Goal: Task Accomplishment & Management: Complete application form

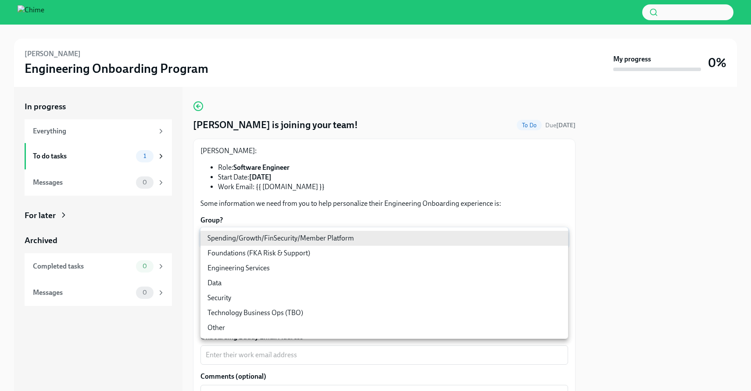
click at [360, 235] on body "[PERSON_NAME] Engineering Onboarding Program My progress 0% In progress Everyth…" at bounding box center [375, 195] width 751 height 391
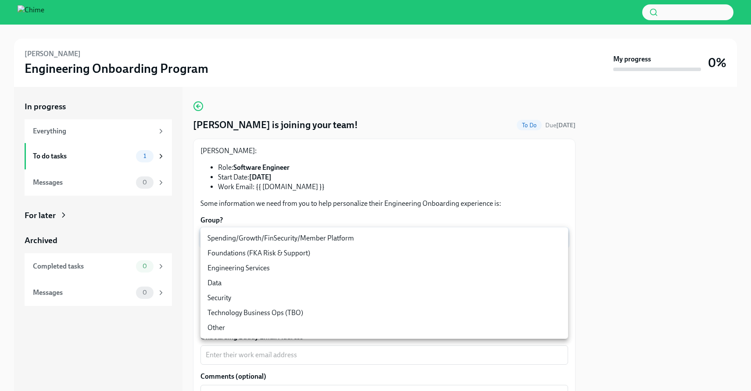
click at [264, 285] on li "Data" at bounding box center [384, 282] width 368 height 15
type input "ToueKeRGB"
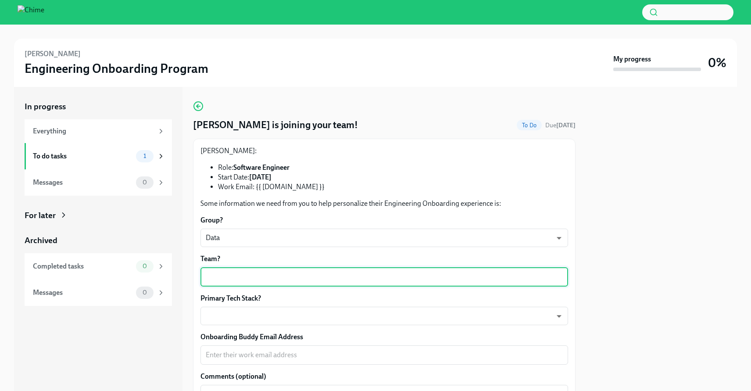
click at [307, 275] on textarea "Team?" at bounding box center [384, 277] width 357 height 11
type textarea "Data Compute Platform"
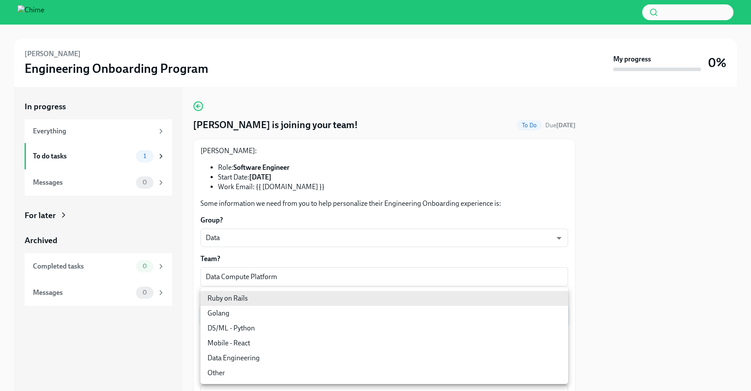
click at [447, 311] on body "[PERSON_NAME] Engineering Onboarding Program My progress 0% In progress Everyth…" at bounding box center [375, 195] width 751 height 391
click at [290, 358] on li "Data Engineering" at bounding box center [384, 357] width 368 height 15
type input "wPHmL-fh1"
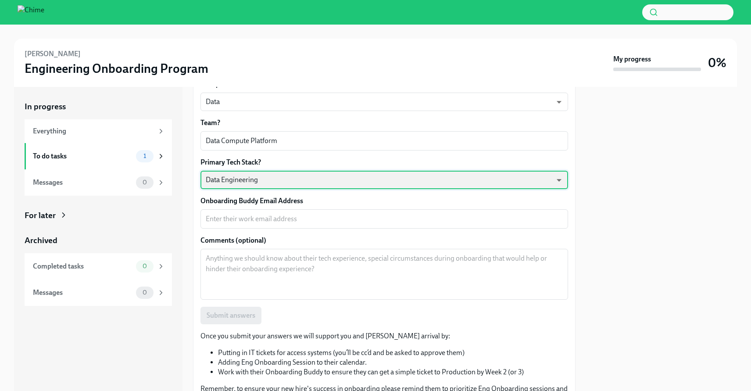
scroll to position [157, 0]
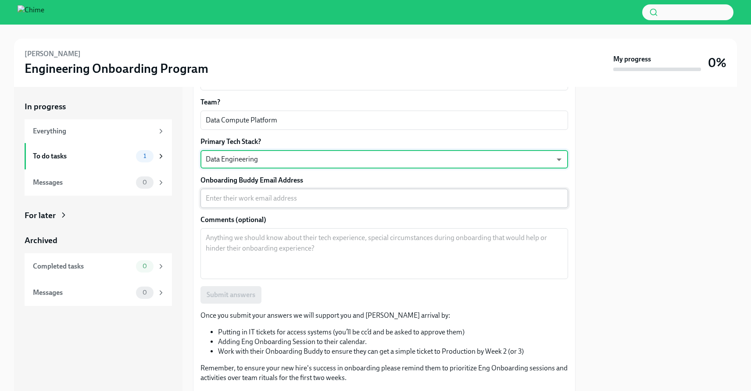
click at [313, 196] on textarea "Onboarding Buddy Email Address" at bounding box center [384, 198] width 357 height 11
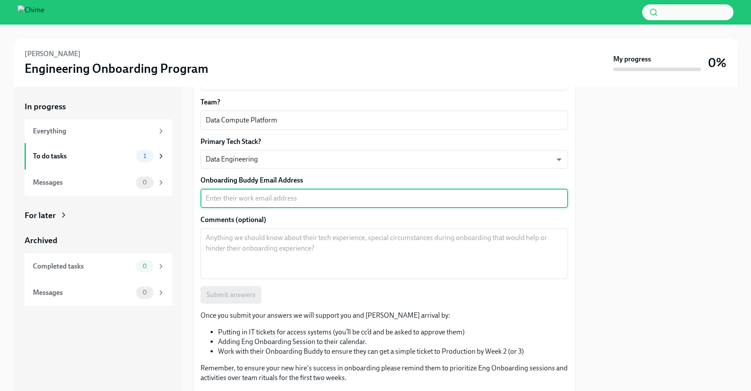
type textarea "s"
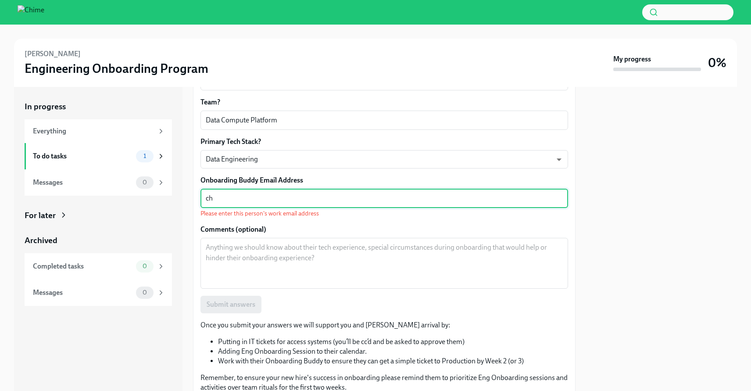
type textarea "c"
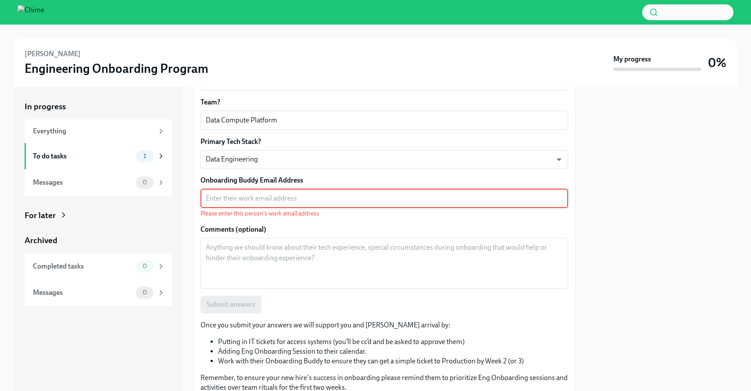
paste textarea "[PERSON_NAME][EMAIL_ADDRESS][PERSON_NAME][DOMAIN_NAME]"
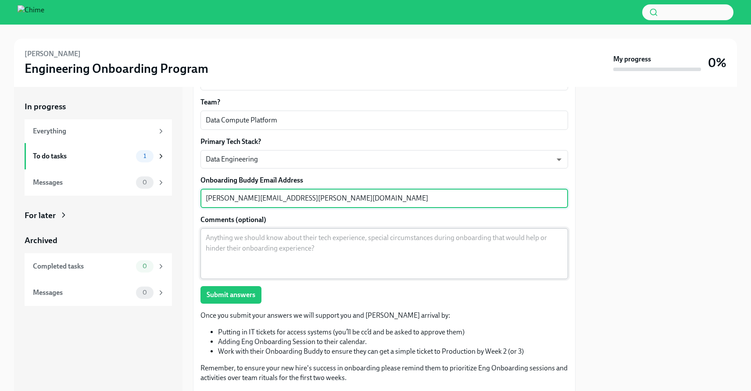
type textarea "[PERSON_NAME][EMAIL_ADDRESS][PERSON_NAME][DOMAIN_NAME]"
click at [283, 250] on textarea "Comments (optional)" at bounding box center [384, 253] width 357 height 42
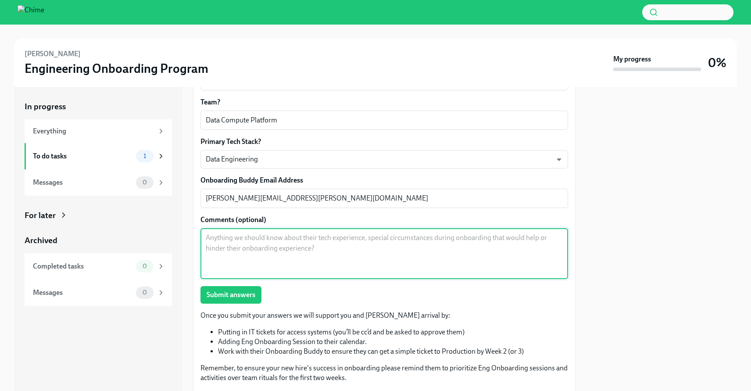
type textarea "A"
paste textarea "[EMAIL_ADDRESS][PERSON_NAME][DOMAIN_NAME]"
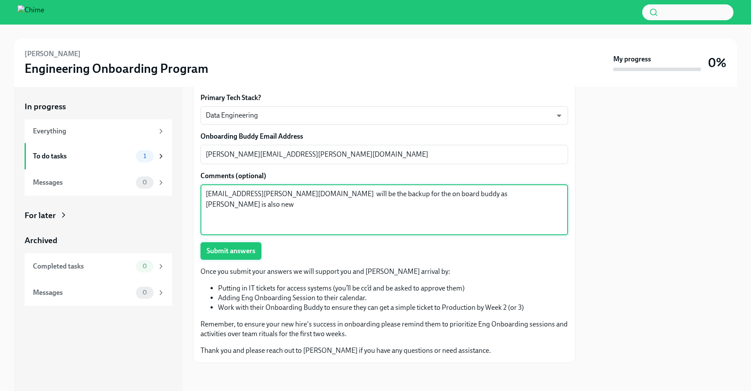
type textarea "[EMAIL_ADDRESS][PERSON_NAME][DOMAIN_NAME] will be the backup for the on board b…"
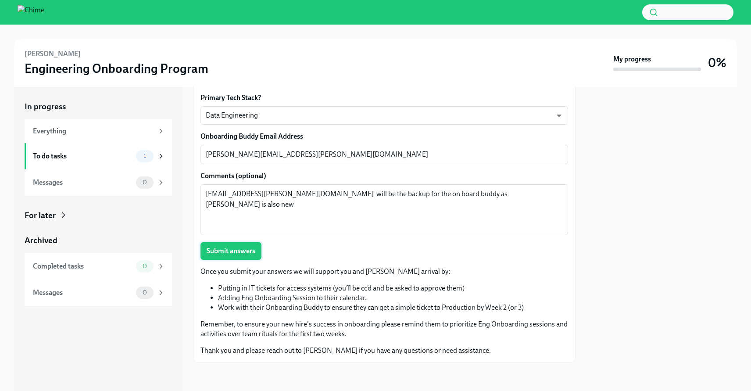
click at [251, 258] on button "Submit answers" at bounding box center [230, 251] width 61 height 18
